Goal: Task Accomplishment & Management: Use online tool/utility

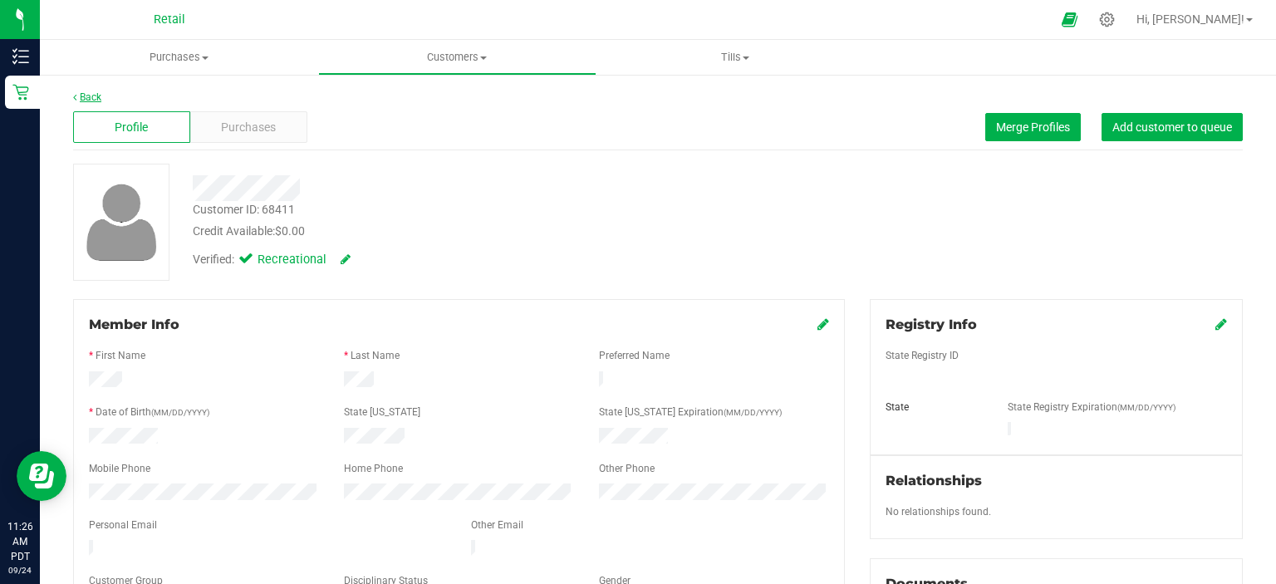
click at [88, 91] on link "Back" at bounding box center [87, 97] width 28 height 12
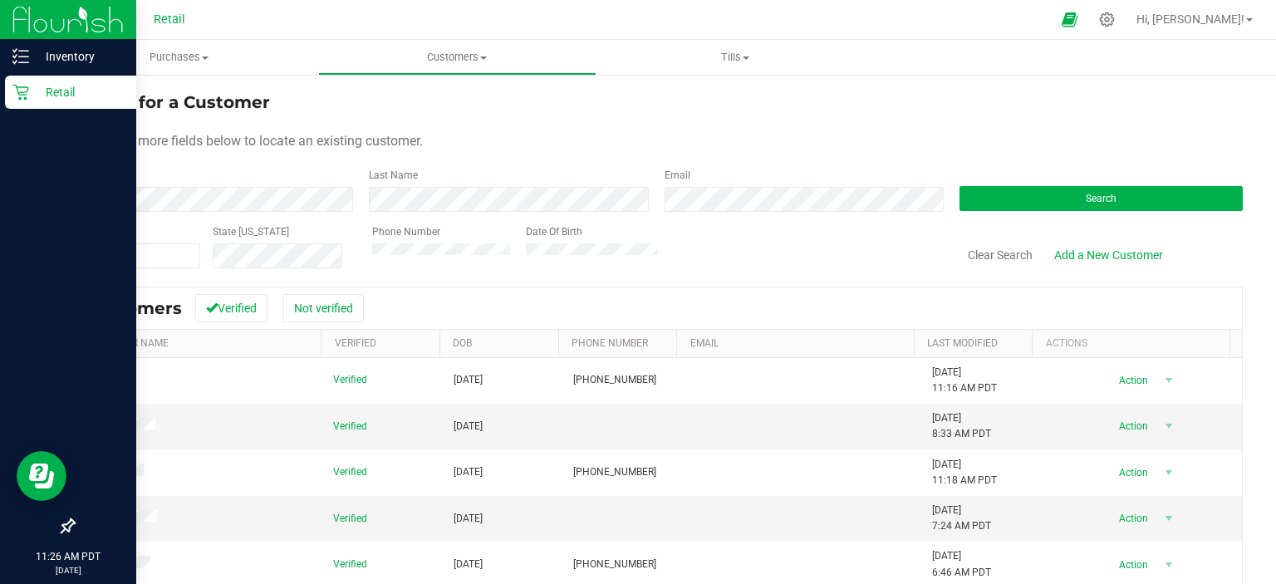
click at [26, 96] on icon at bounding box center [20, 92] width 17 height 17
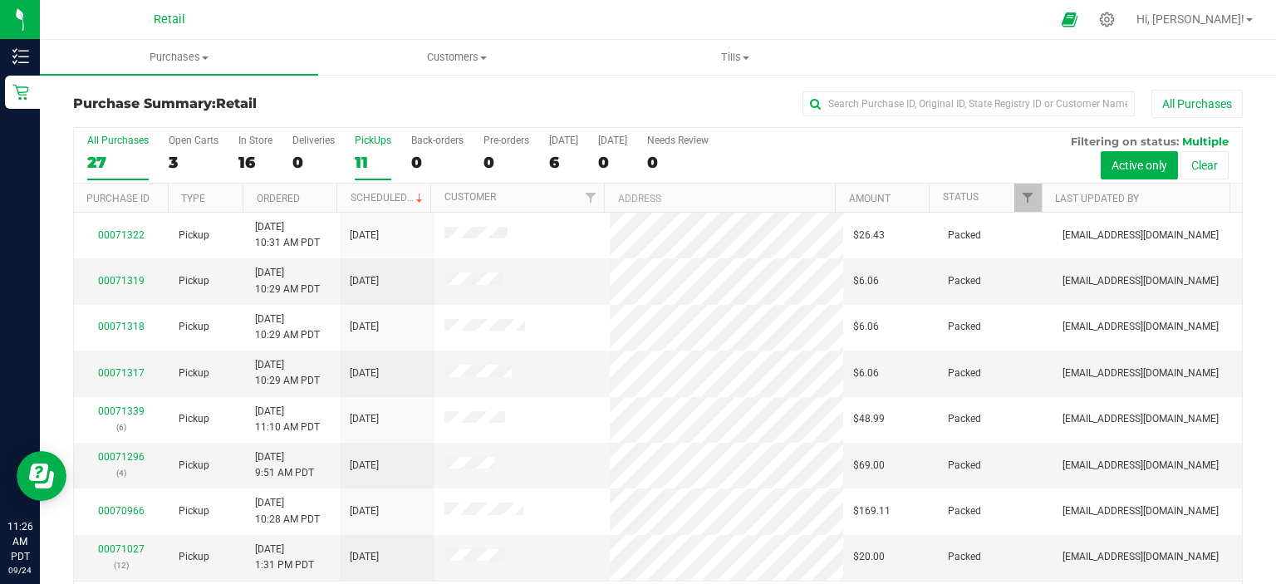
click at [367, 156] on div "11" at bounding box center [373, 162] width 37 height 19
click at [0, 0] on input "PickUps 11" at bounding box center [0, 0] width 0 height 0
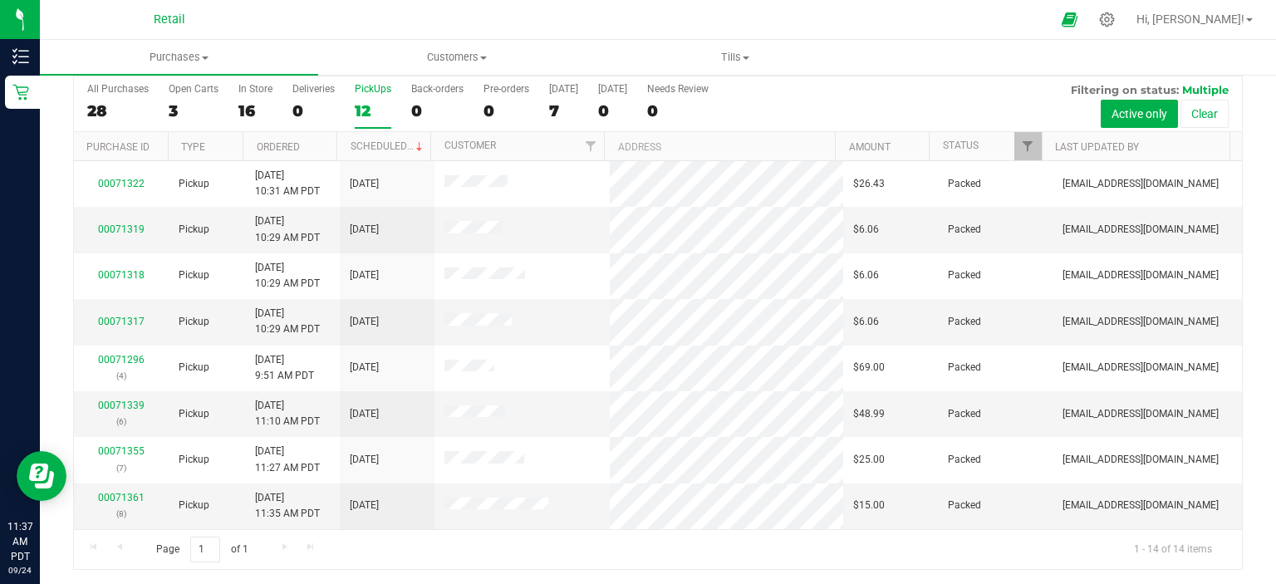
click at [369, 109] on div "12" at bounding box center [373, 110] width 37 height 19
click at [0, 0] on input "PickUps 12" at bounding box center [0, 0] width 0 height 0
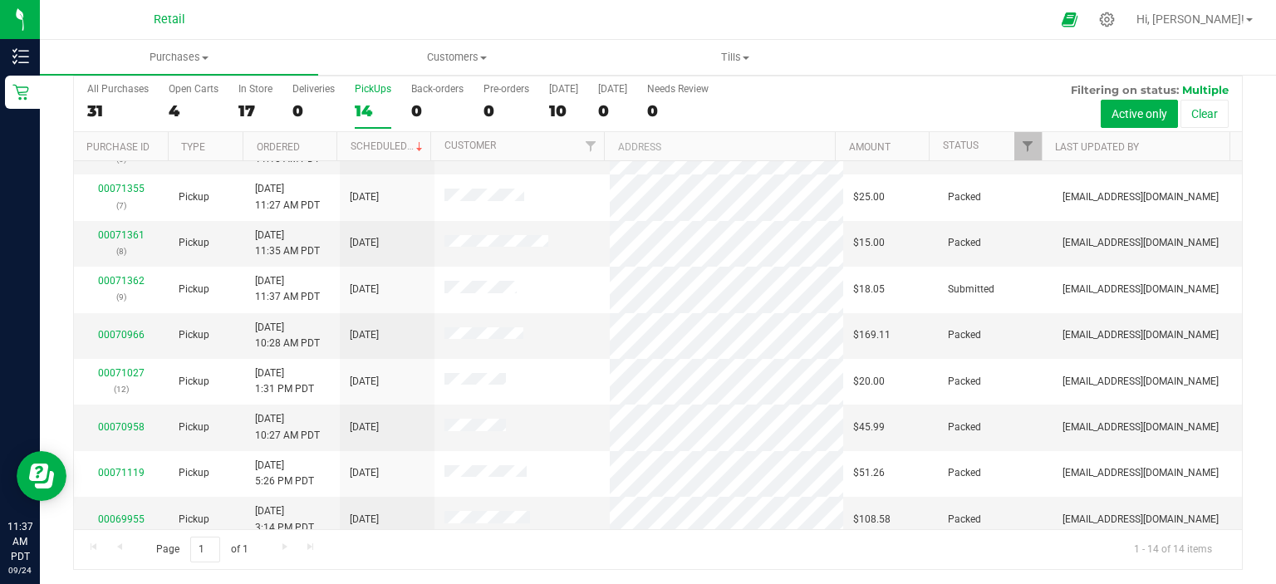
scroll to position [273, 0]
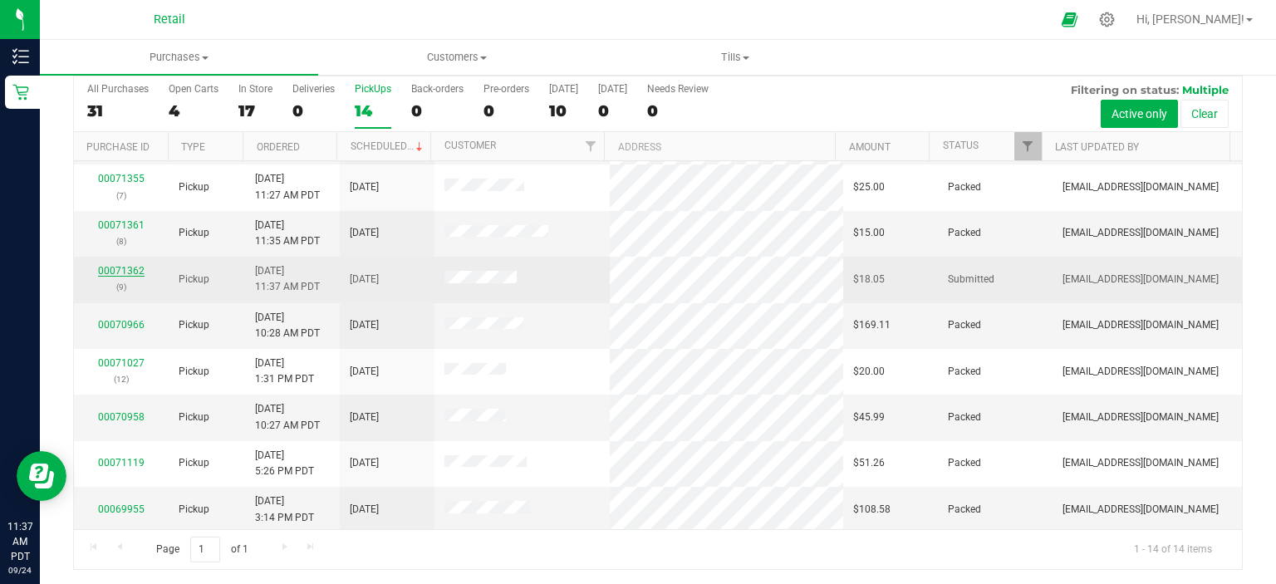
click at [113, 268] on link "00071362" at bounding box center [121, 271] width 47 height 12
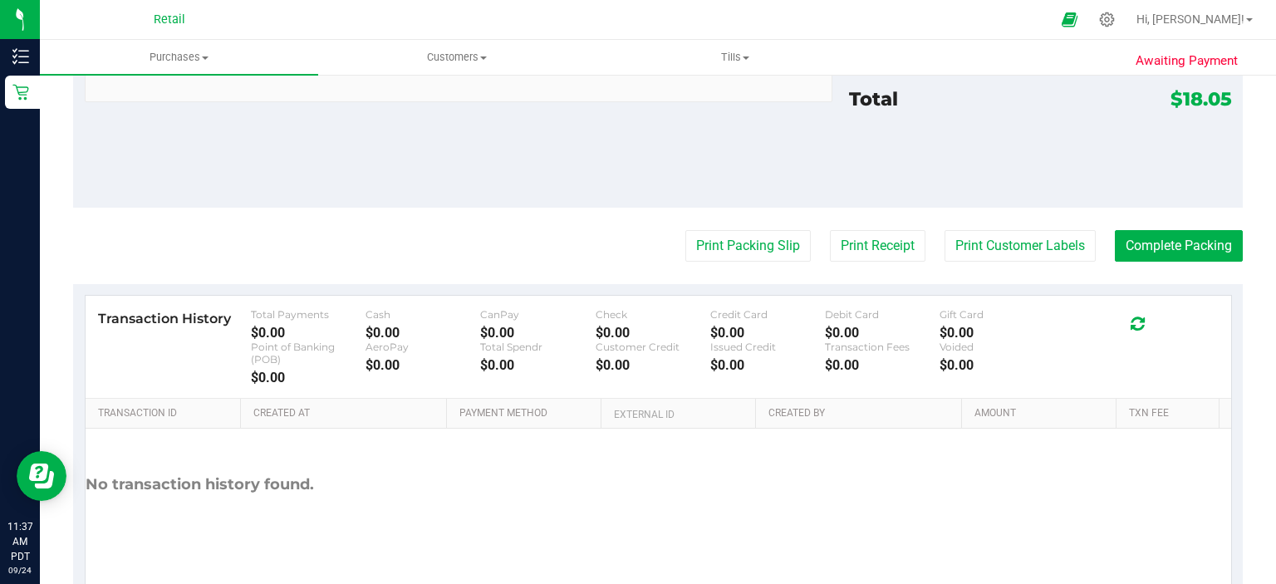
scroll to position [685, 0]
click at [704, 243] on button "Print Packing Slip" at bounding box center [747, 245] width 125 height 32
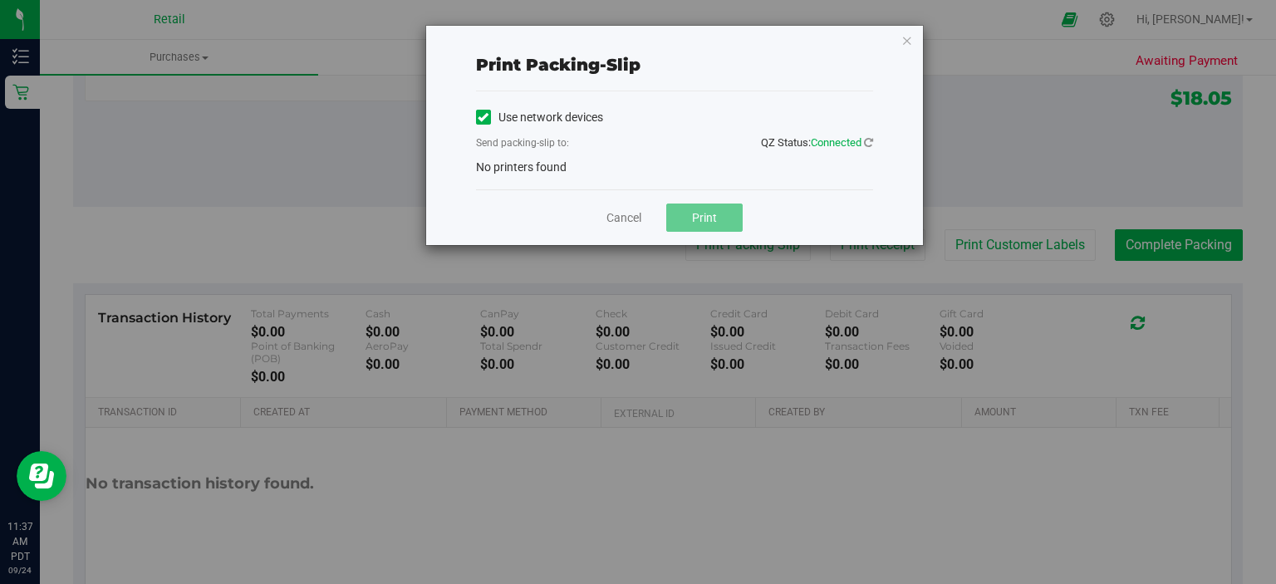
click at [485, 117] on icon at bounding box center [483, 117] width 11 height 0
click at [0, 0] on input "Use network devices" at bounding box center [0, 0] width 0 height 0
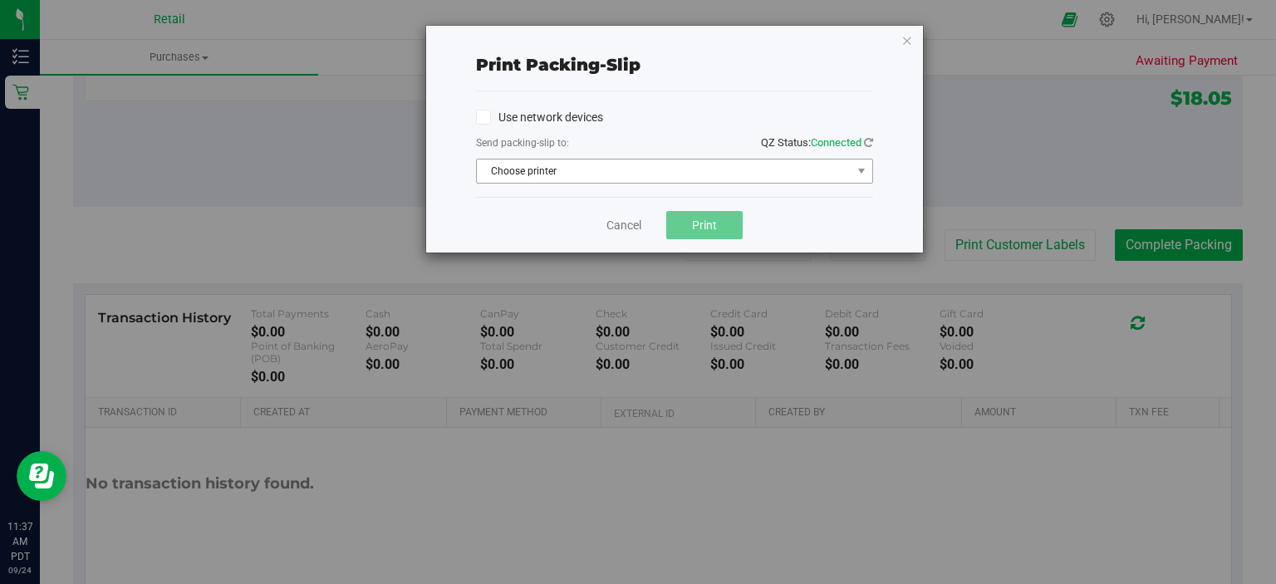
click at [582, 174] on span "Choose printer" at bounding box center [664, 171] width 375 height 23
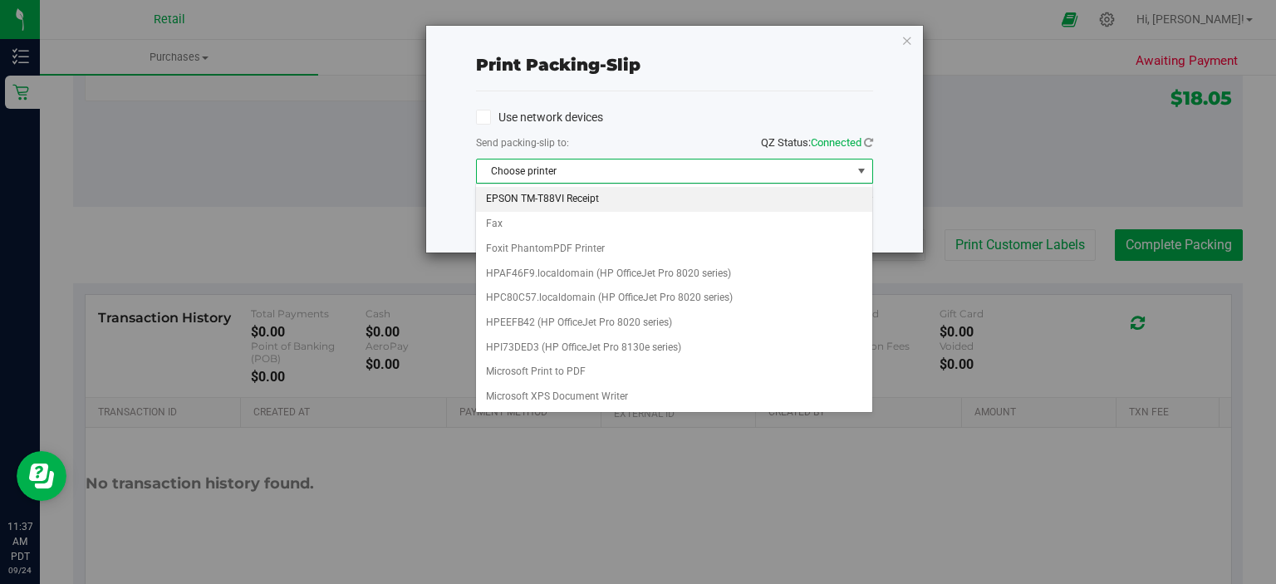
click at [607, 201] on li "EPSON TM-T88VI Receipt" at bounding box center [674, 199] width 396 height 25
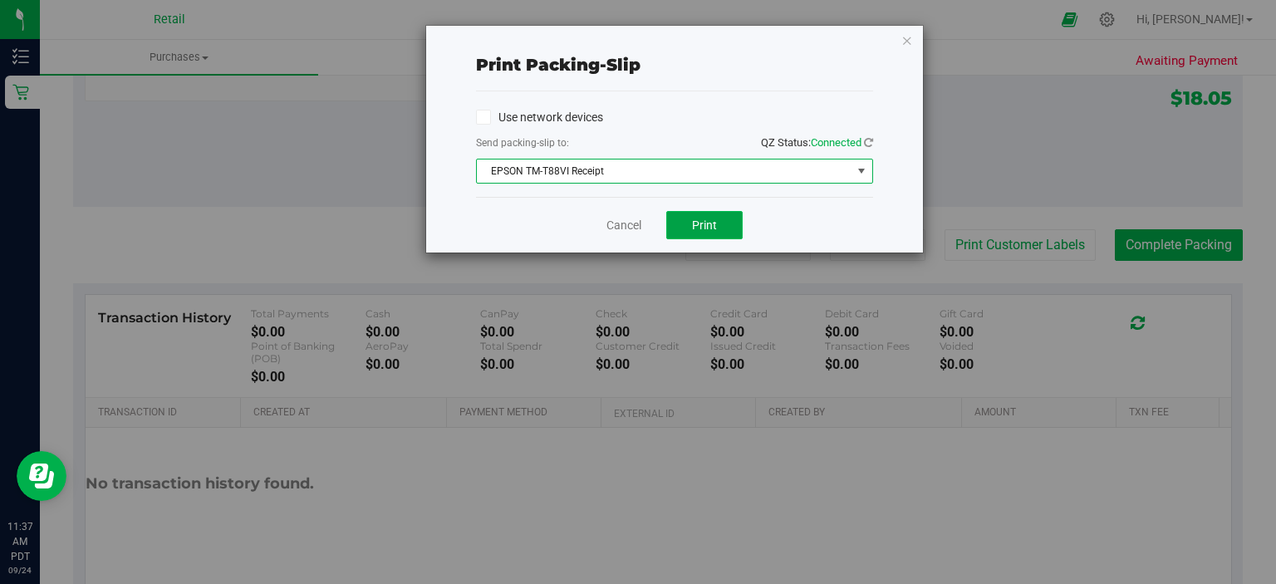
click at [691, 224] on button "Print" at bounding box center [704, 225] width 76 height 28
click at [629, 222] on link "Cancel" at bounding box center [624, 225] width 35 height 17
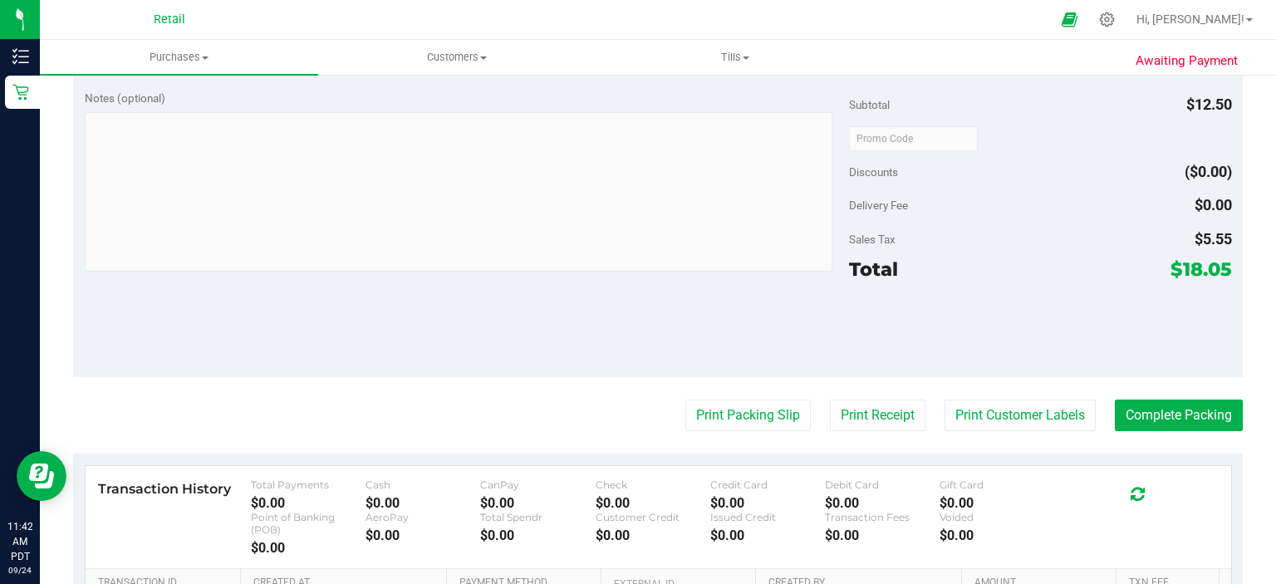
scroll to position [545, 0]
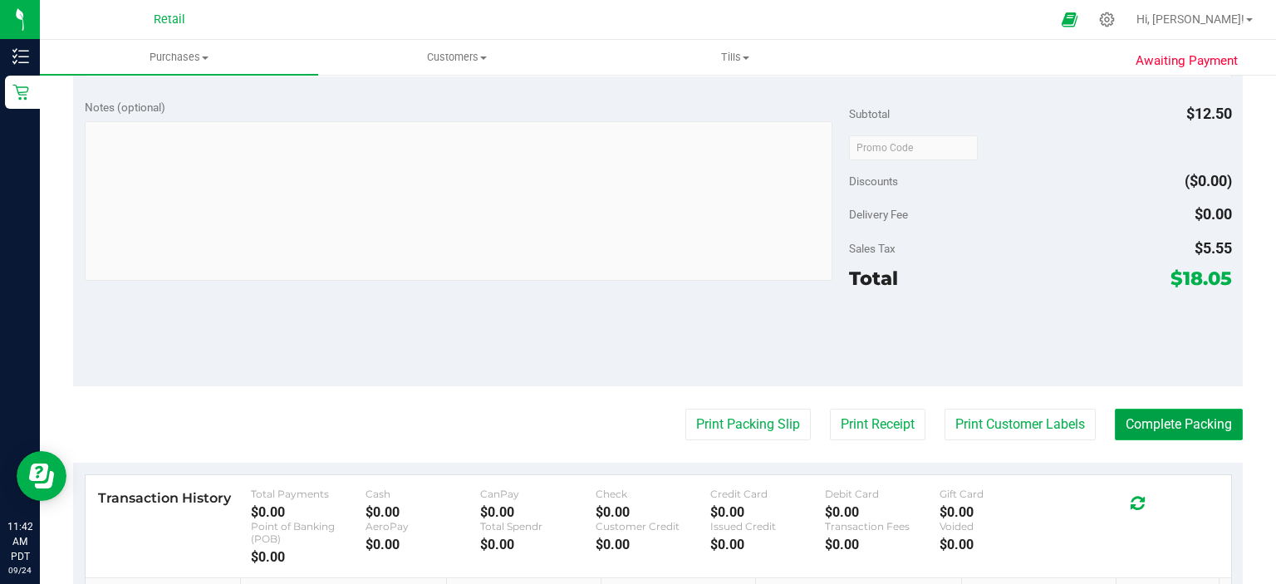
click at [1211, 431] on button "Complete Packing" at bounding box center [1179, 425] width 128 height 32
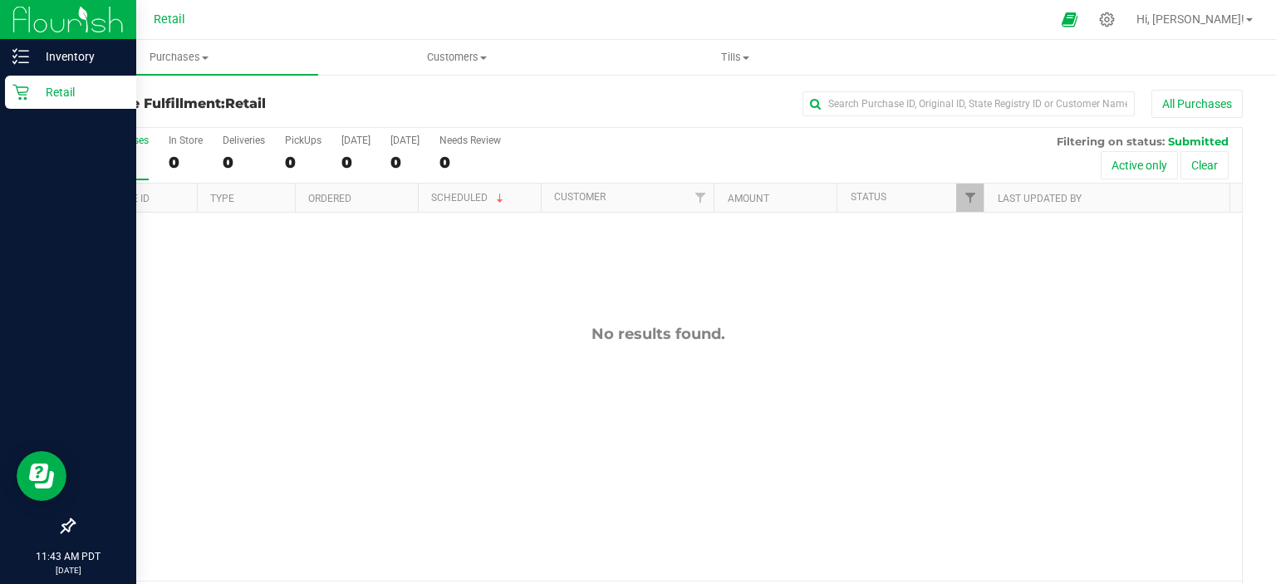
click at [24, 105] on div "Retail" at bounding box center [70, 92] width 131 height 33
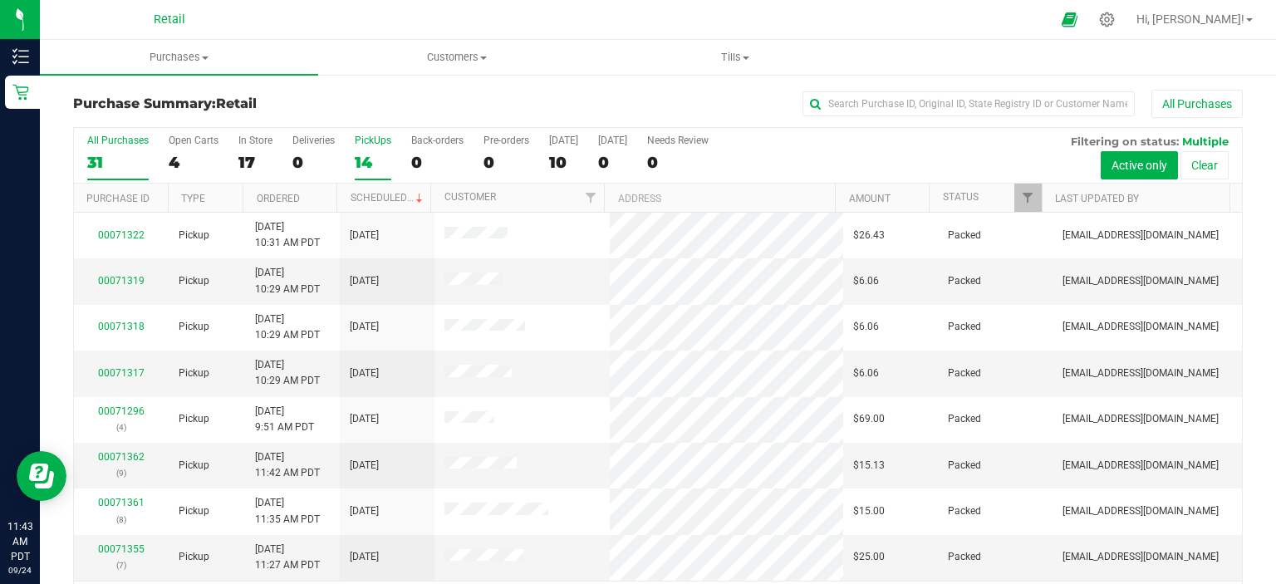
click at [359, 155] on div "14" at bounding box center [373, 162] width 37 height 19
click at [0, 0] on input "PickUps 14" at bounding box center [0, 0] width 0 height 0
click at [357, 157] on div "14" at bounding box center [373, 162] width 37 height 19
click at [0, 0] on input "PickUps 14" at bounding box center [0, 0] width 0 height 0
click at [359, 158] on div "15" at bounding box center [373, 162] width 37 height 19
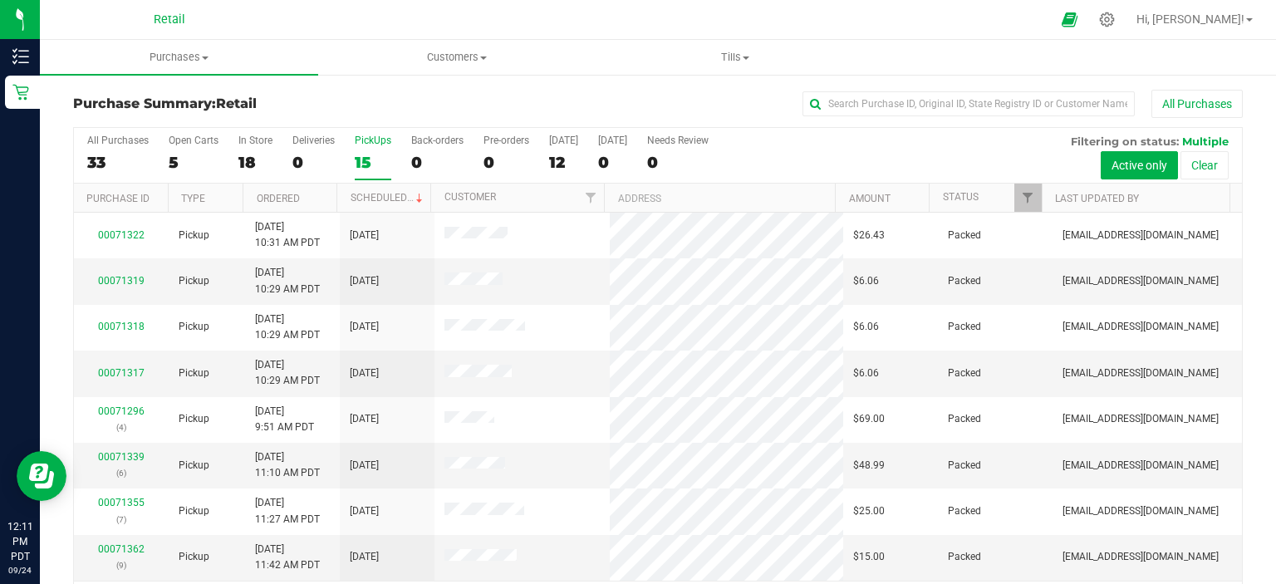
click at [0, 0] on input "PickUps 15" at bounding box center [0, 0] width 0 height 0
click at [361, 153] on div "15" at bounding box center [373, 162] width 37 height 19
click at [0, 0] on input "PickUps 15" at bounding box center [0, 0] width 0 height 0
click at [381, 147] on label "PickUps 12" at bounding box center [373, 158] width 37 height 46
click at [0, 0] on input "PickUps 12" at bounding box center [0, 0] width 0 height 0
